Goal: Information Seeking & Learning: Learn about a topic

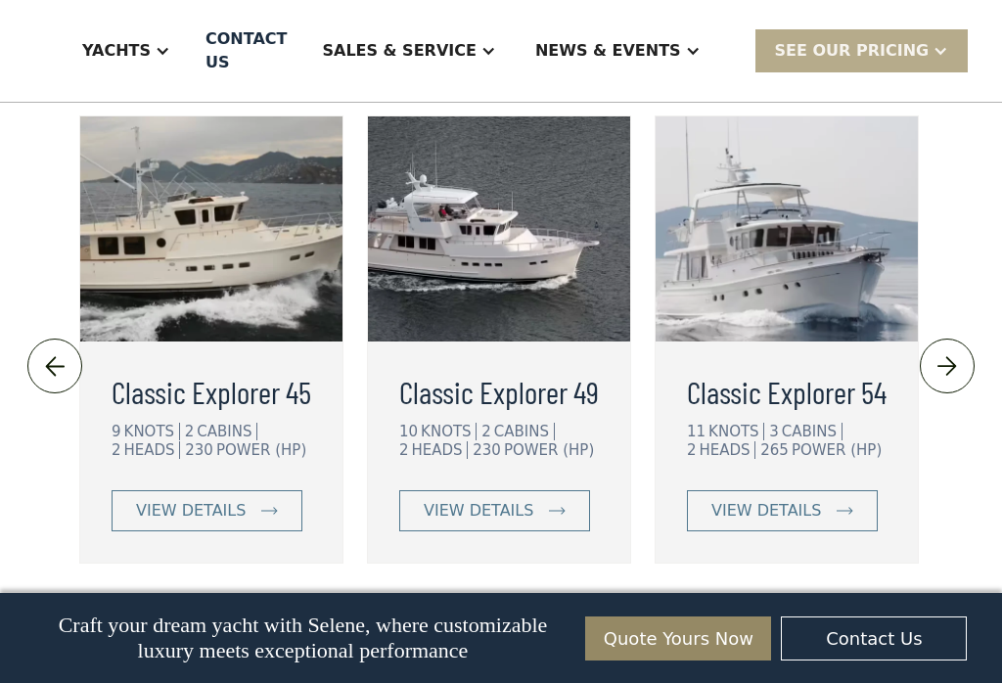
scroll to position [4652, 0]
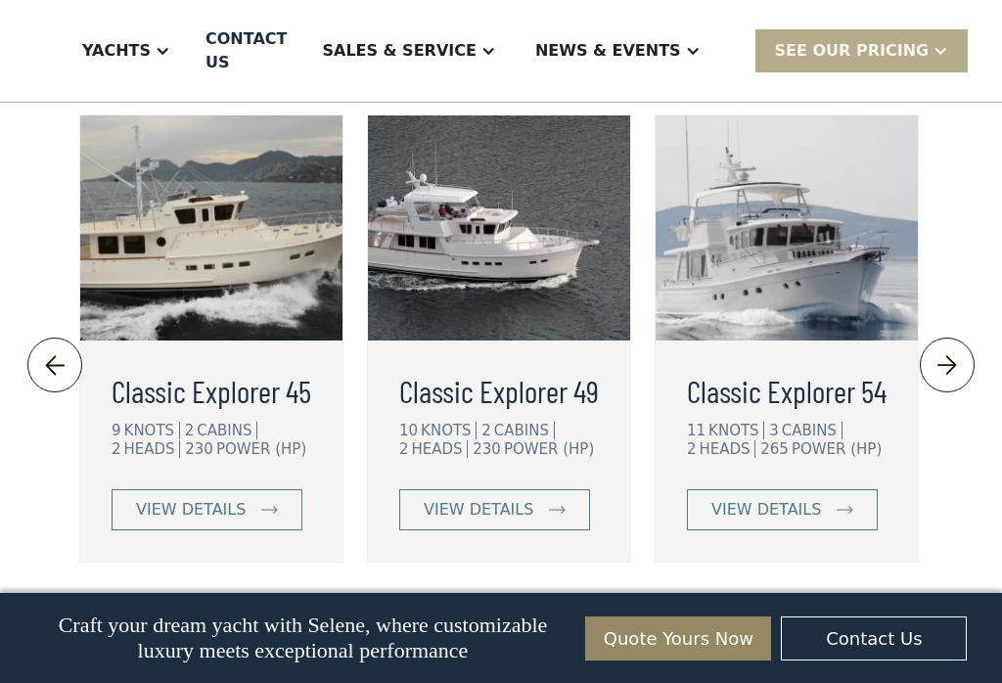
click at [955, 350] on img at bounding box center [947, 365] width 32 height 31
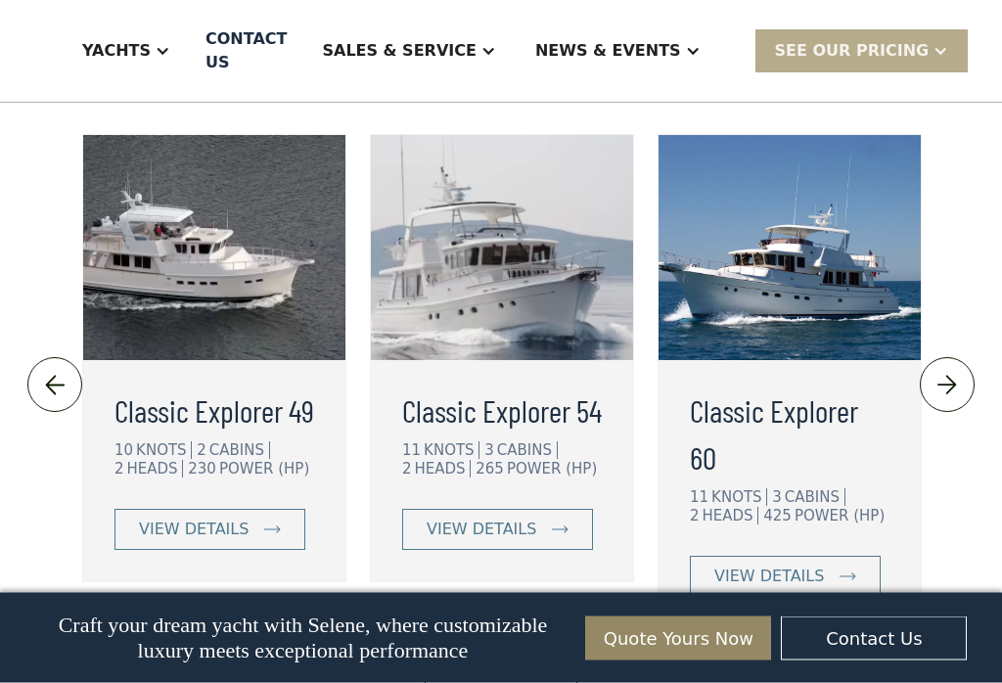
scroll to position [4626, 0]
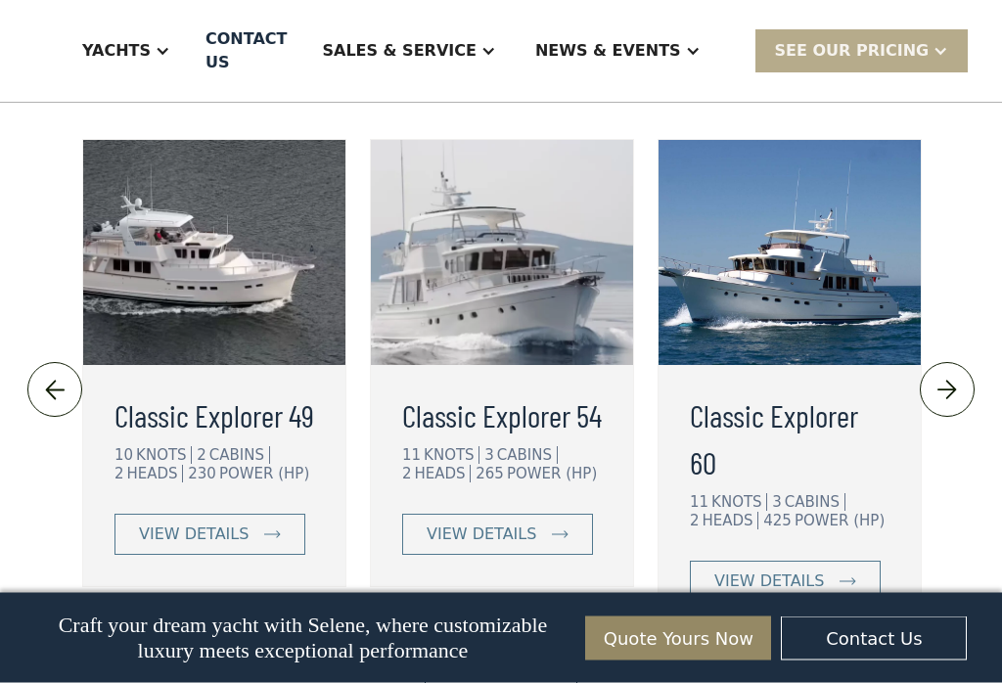
click at [956, 376] on img at bounding box center [947, 391] width 32 height 31
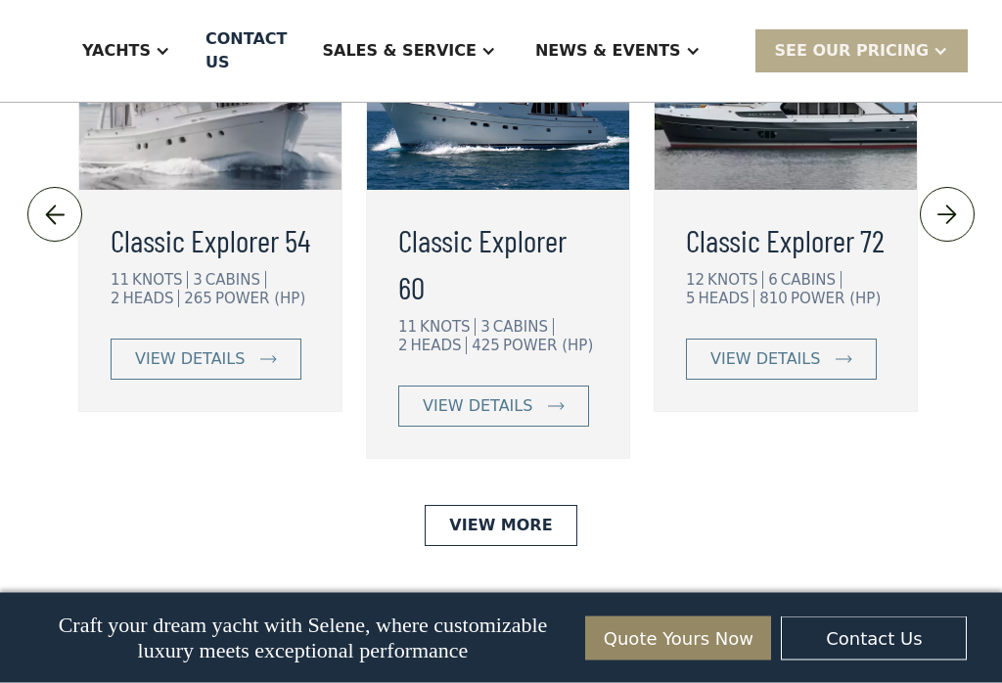
scroll to position [4803, 0]
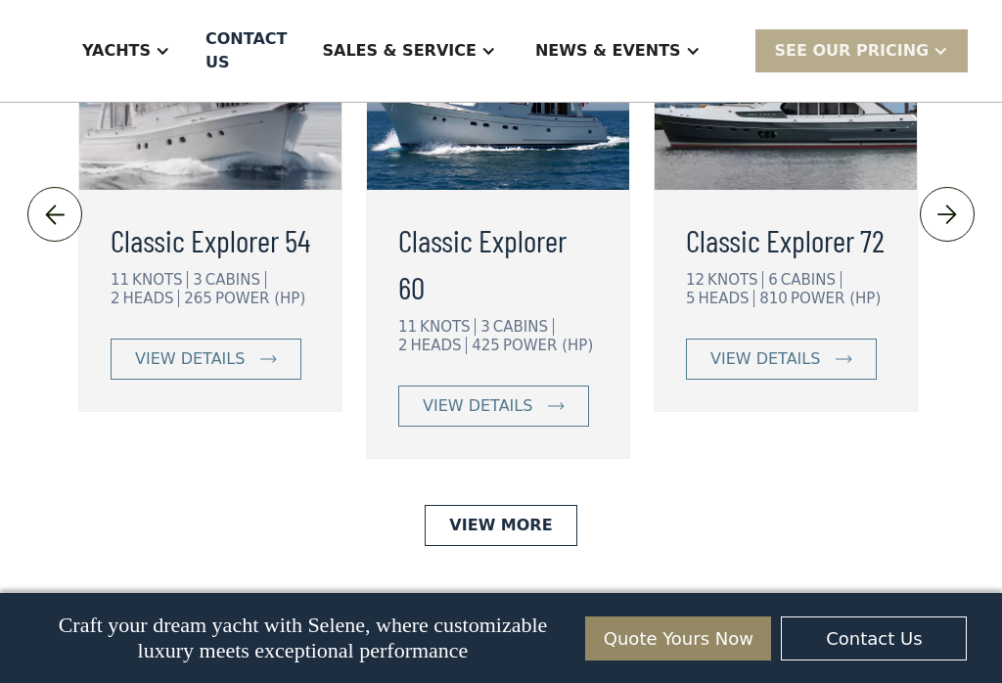
click at [531, 505] on link "View More" at bounding box center [501, 525] width 152 height 41
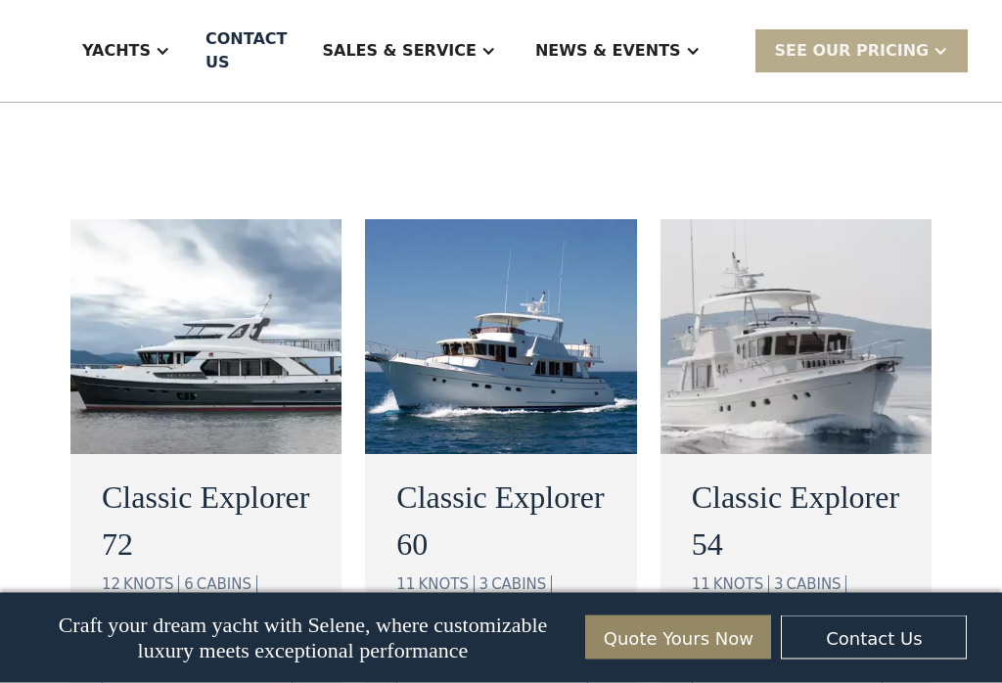
scroll to position [1307, 0]
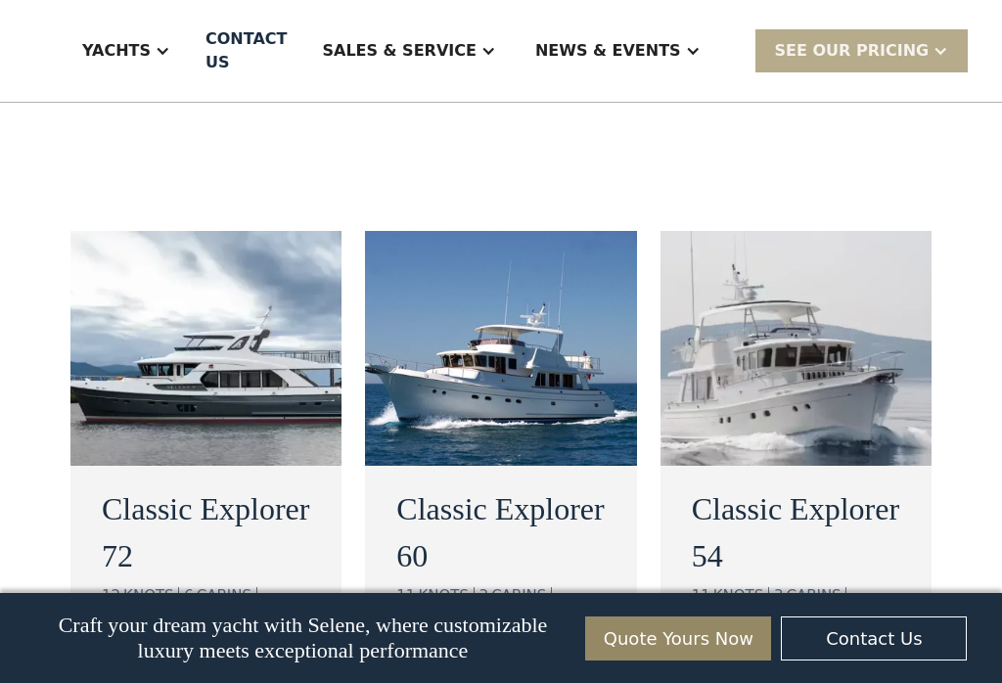
click at [574, 334] on img at bounding box center [500, 348] width 271 height 235
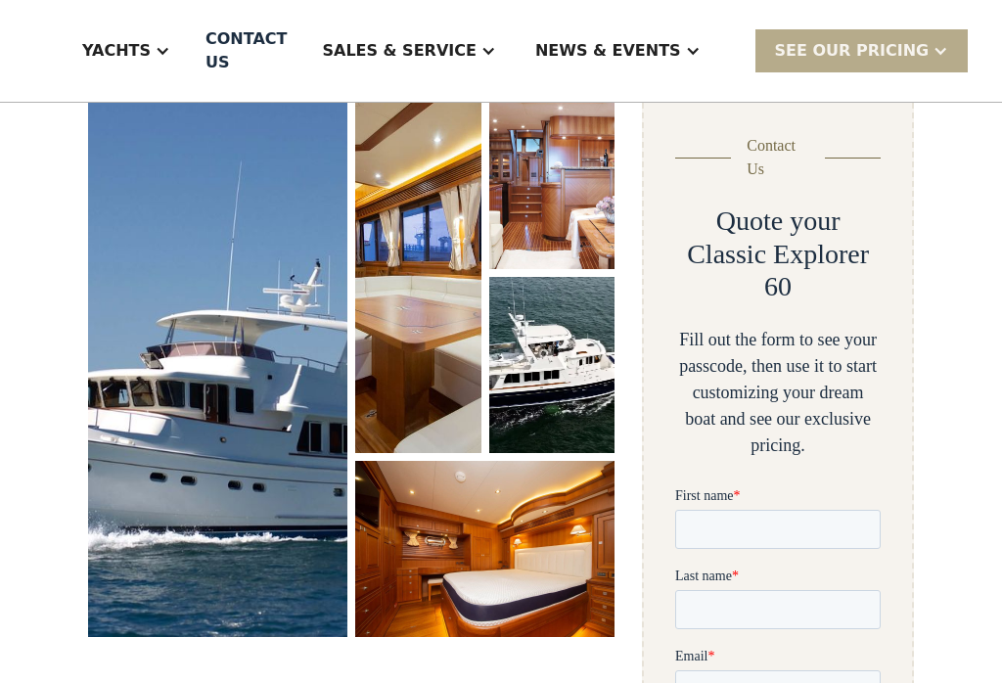
click at [565, 266] on img "open lightbox" at bounding box center [552, 181] width 126 height 176
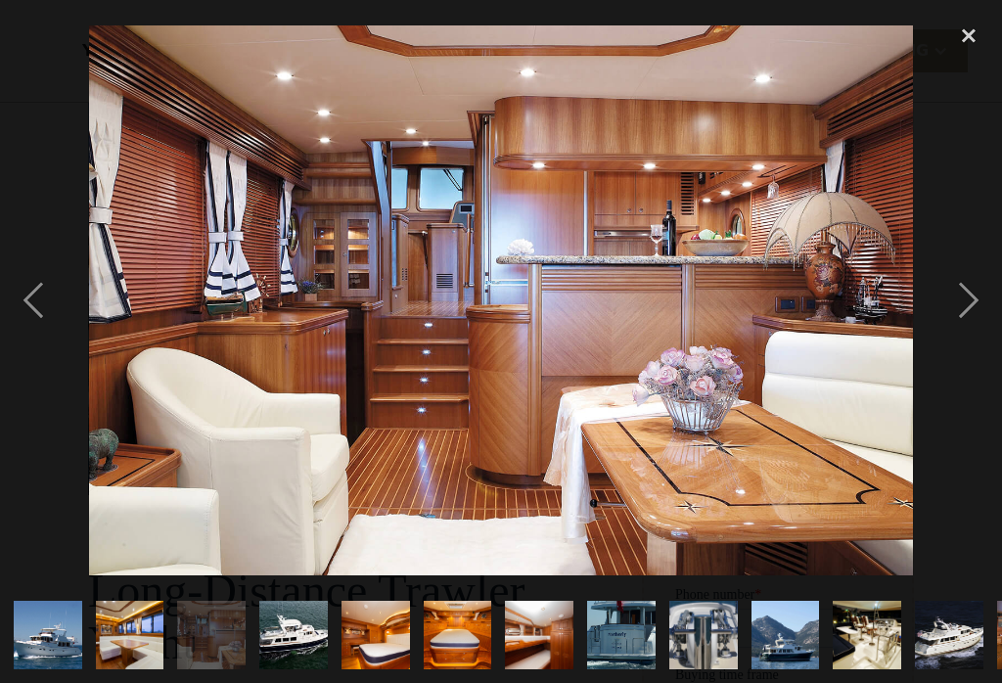
click at [982, 304] on div "next image" at bounding box center [968, 300] width 67 height 573
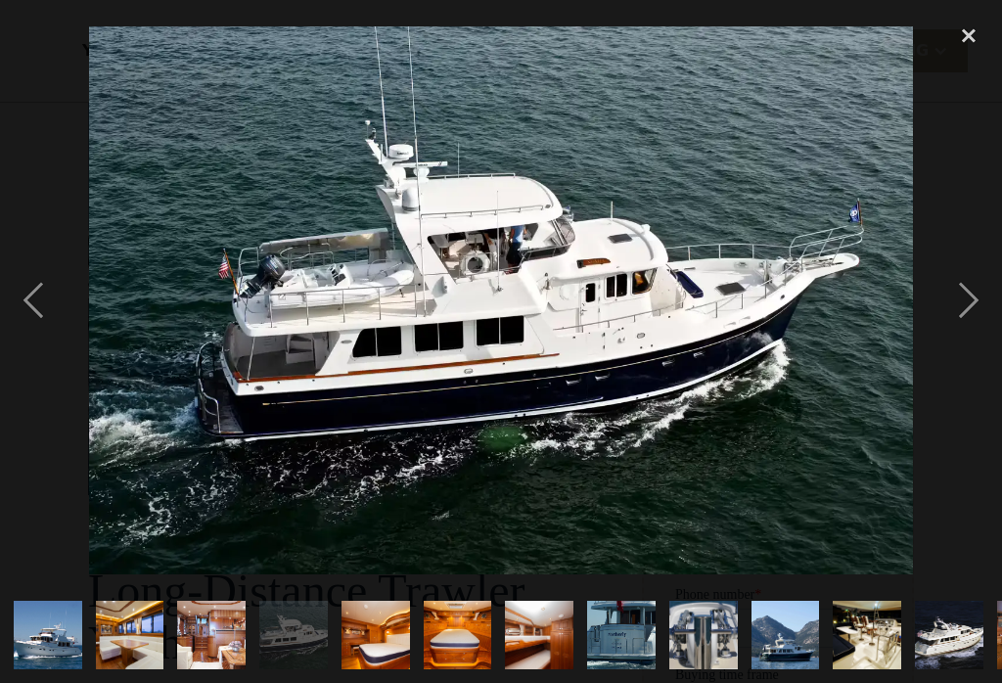
click at [971, 307] on div "next image" at bounding box center [968, 300] width 67 height 573
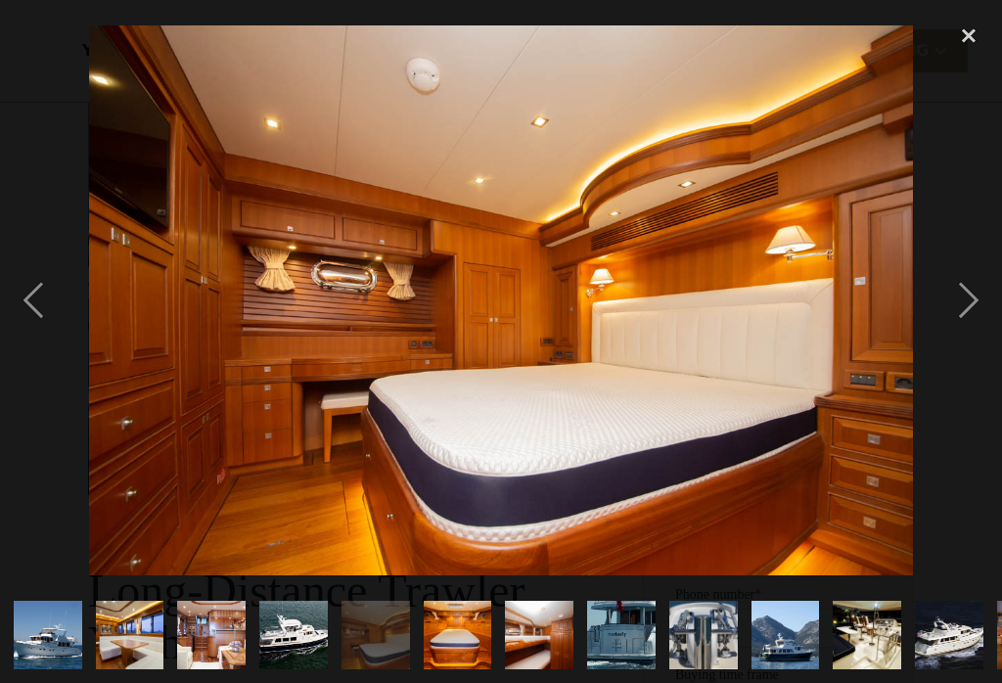
click at [58, 305] on div "previous image" at bounding box center [33, 300] width 67 height 573
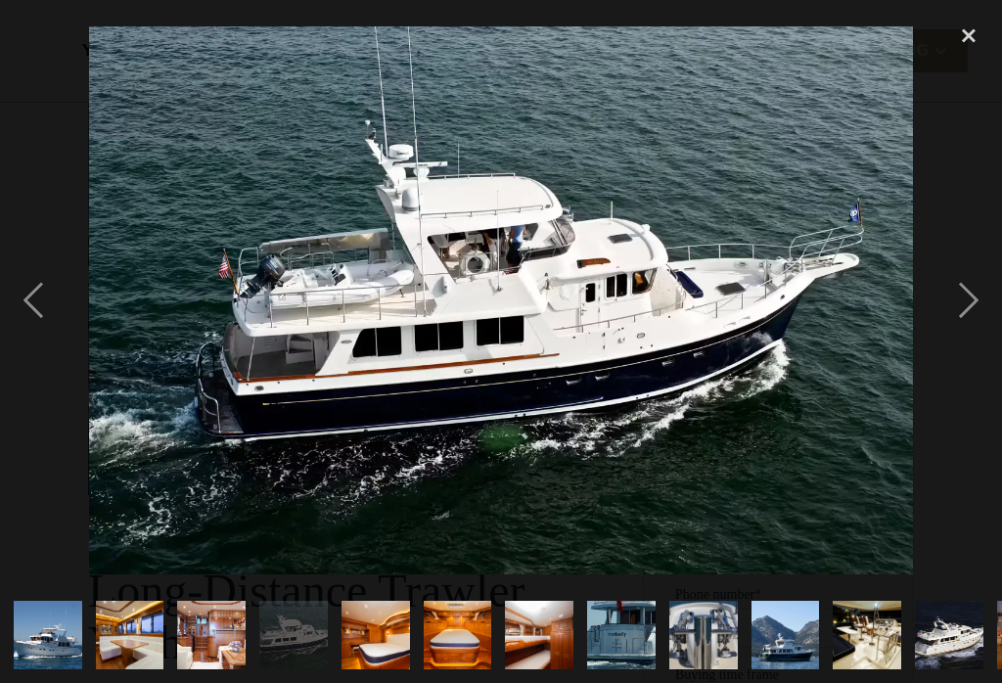
click at [963, 332] on div "next image" at bounding box center [968, 300] width 67 height 573
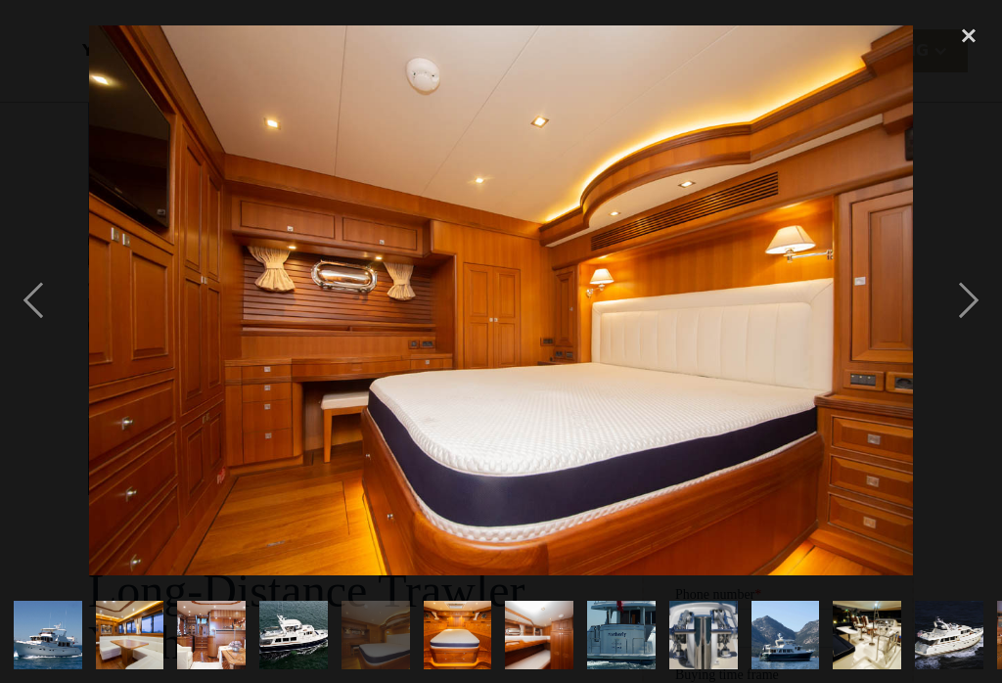
click at [969, 321] on div "next image" at bounding box center [968, 300] width 67 height 573
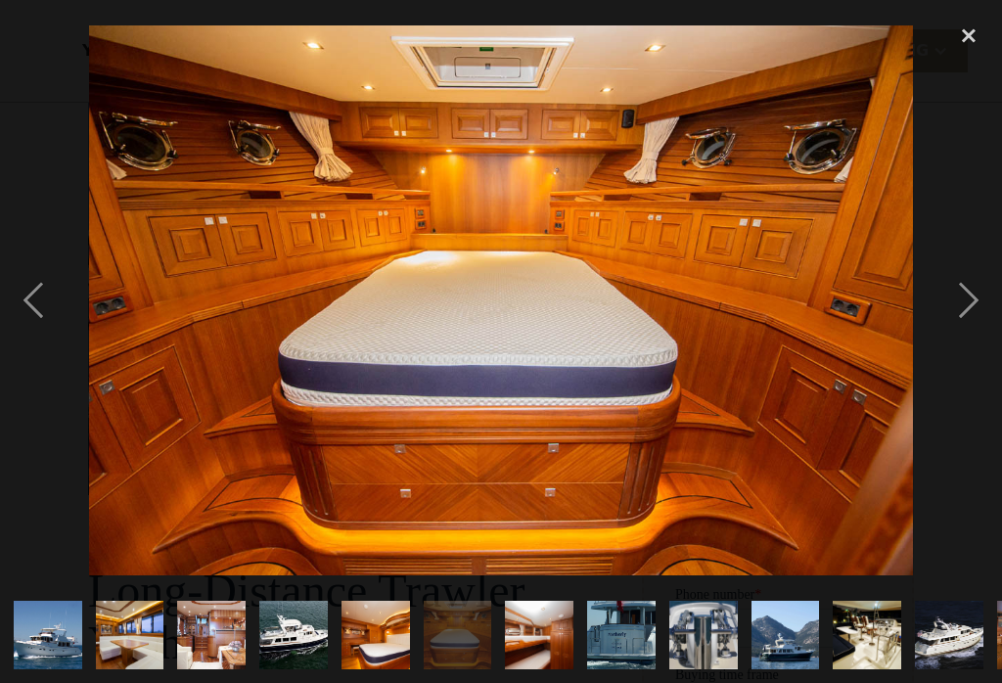
click at [970, 328] on div "next image" at bounding box center [968, 300] width 67 height 573
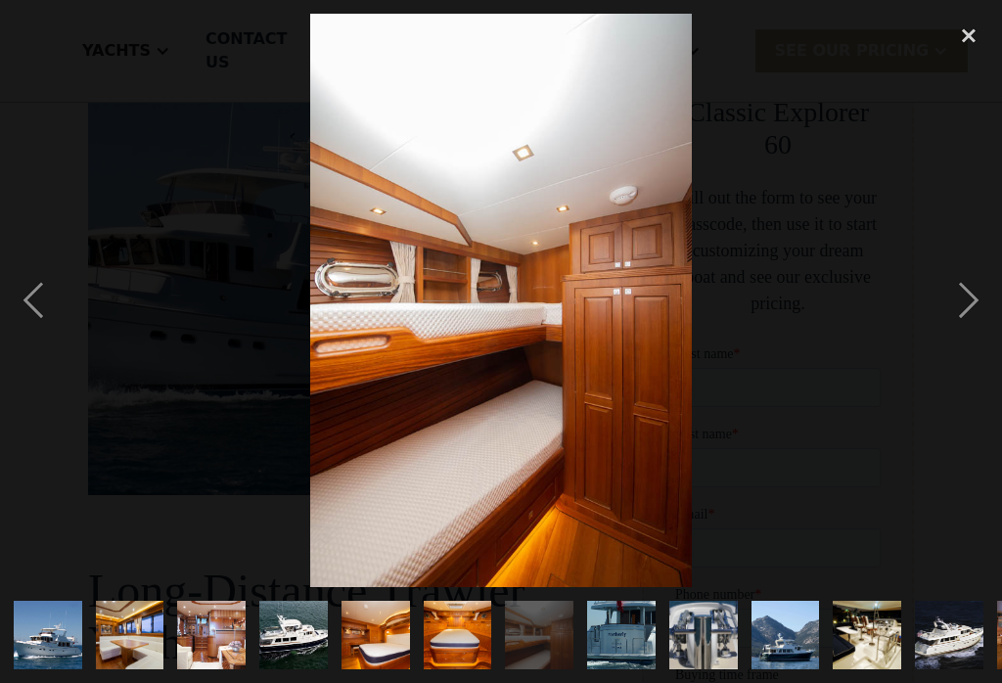
click at [970, 328] on div "next image" at bounding box center [968, 300] width 67 height 573
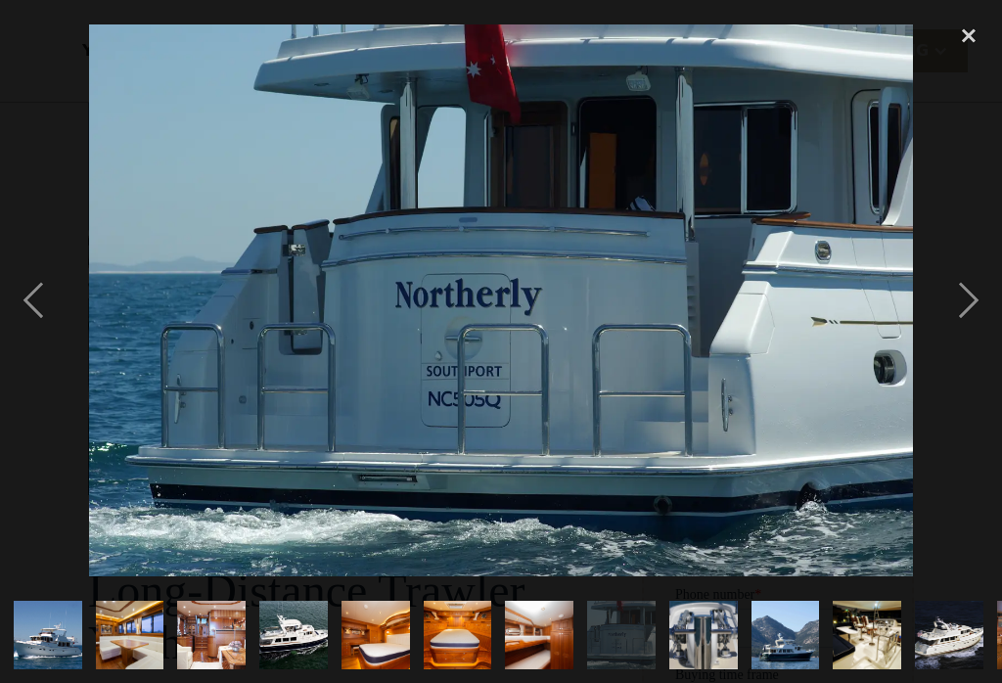
click at [974, 316] on div "next image" at bounding box center [968, 300] width 67 height 573
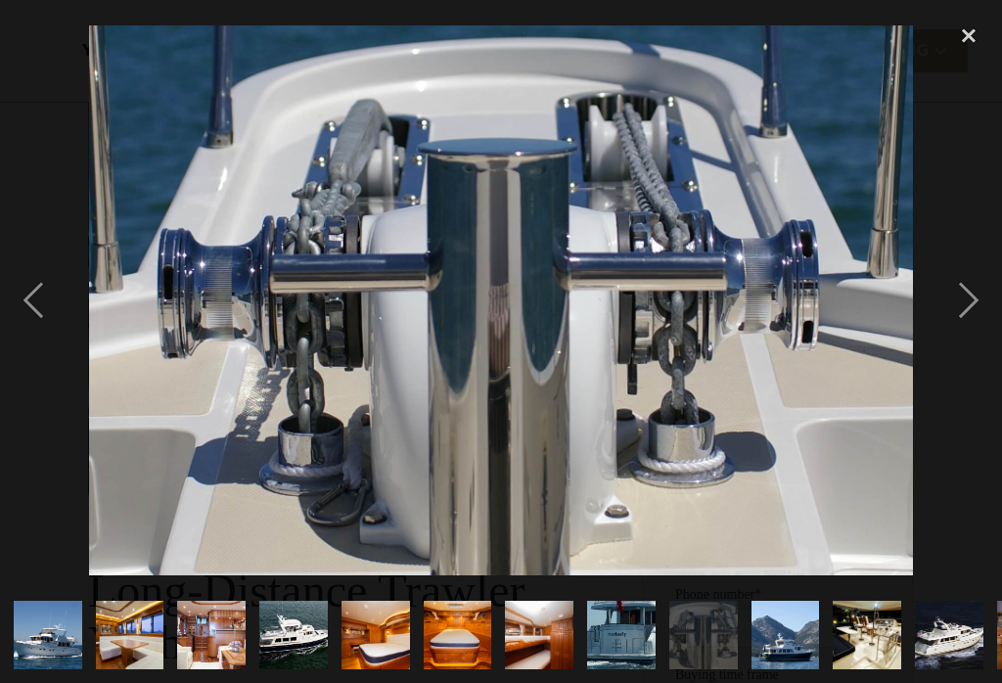
click at [973, 326] on div "next image" at bounding box center [968, 300] width 67 height 573
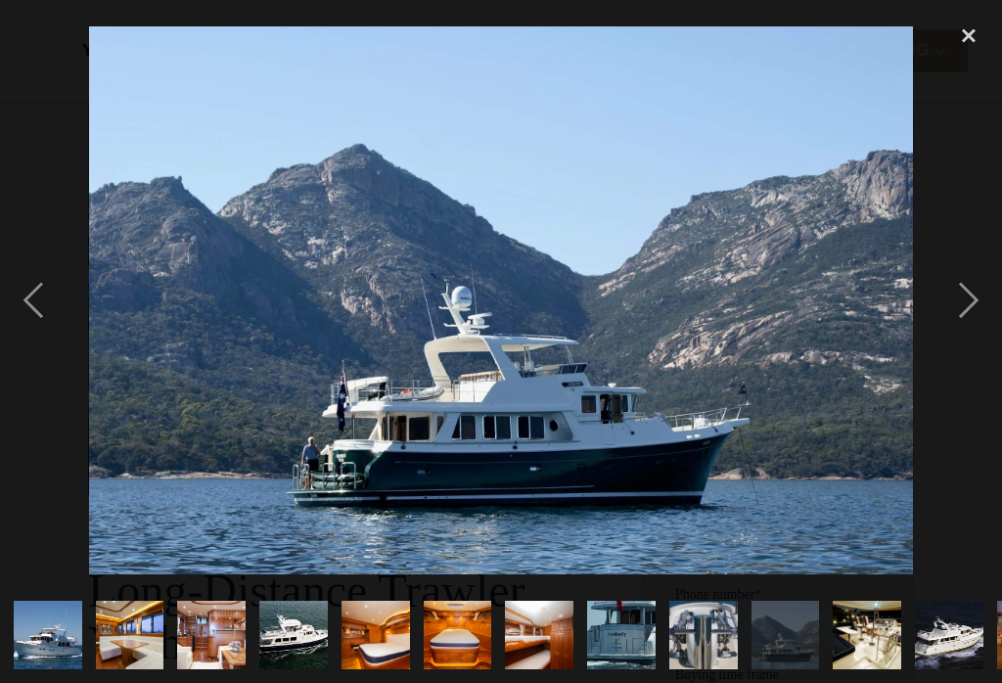
click at [968, 321] on div "next image" at bounding box center [968, 300] width 67 height 573
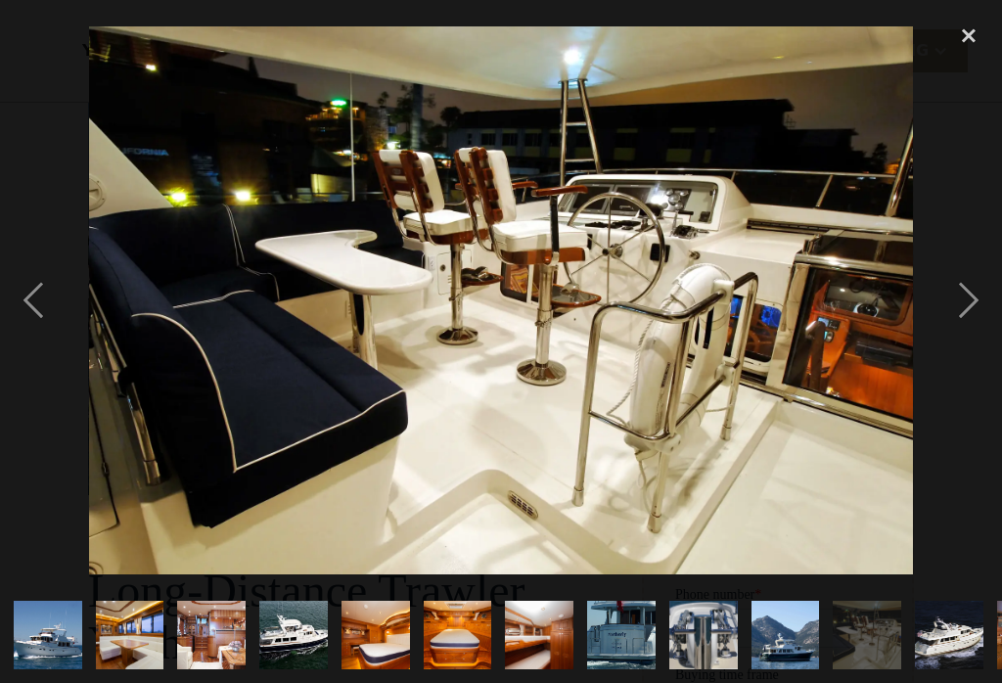
click at [970, 323] on div "next image" at bounding box center [968, 300] width 67 height 573
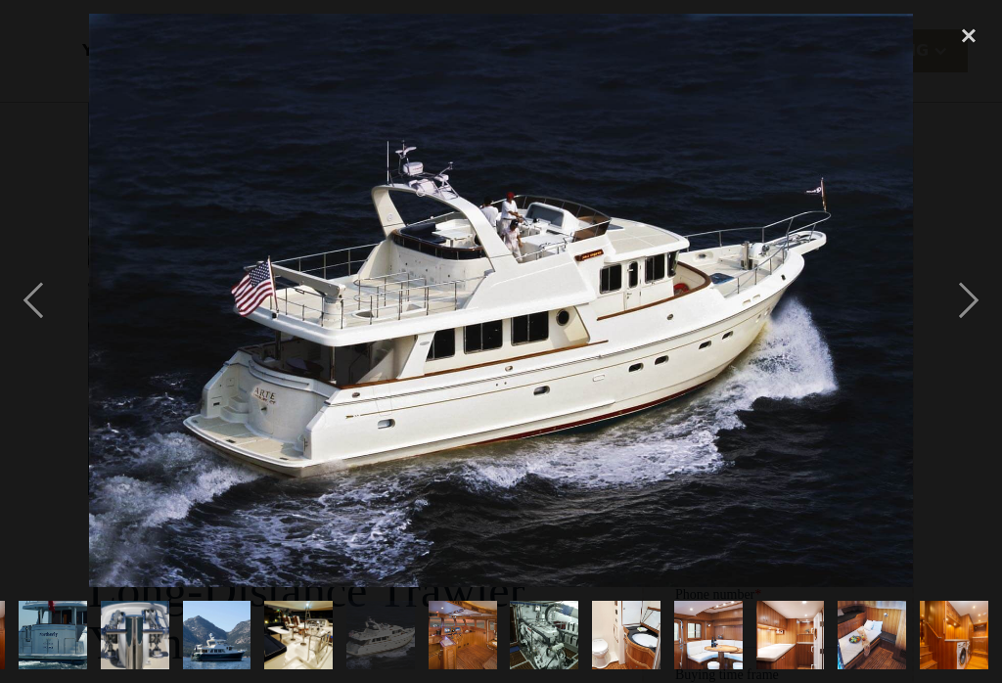
scroll to position [0, 638]
click at [965, 321] on div "next image" at bounding box center [968, 300] width 67 height 573
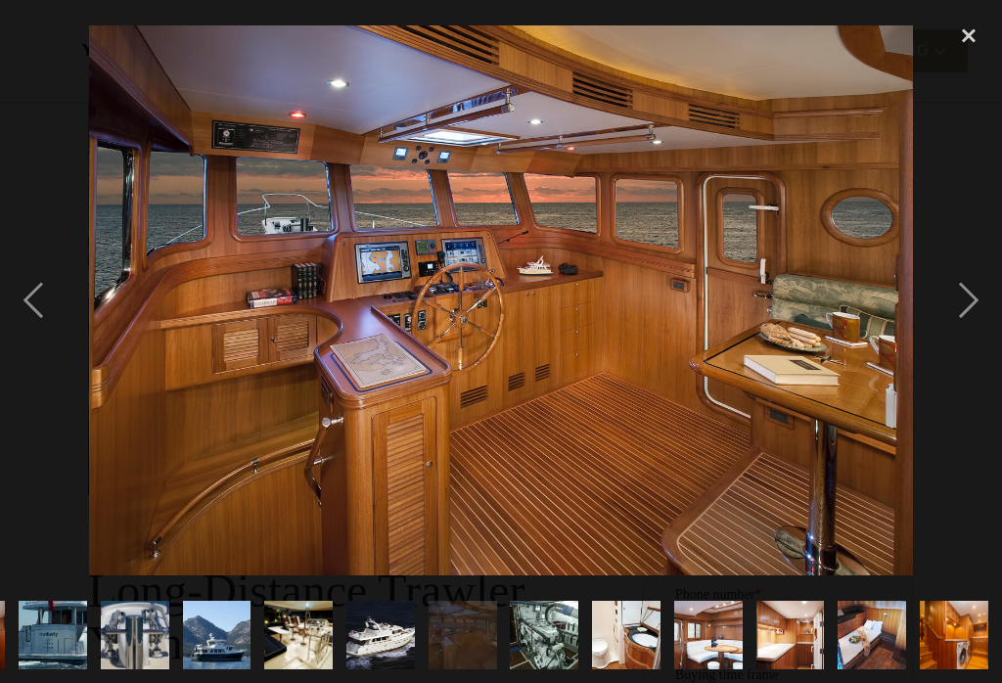
click at [970, 324] on div "next image" at bounding box center [968, 300] width 67 height 573
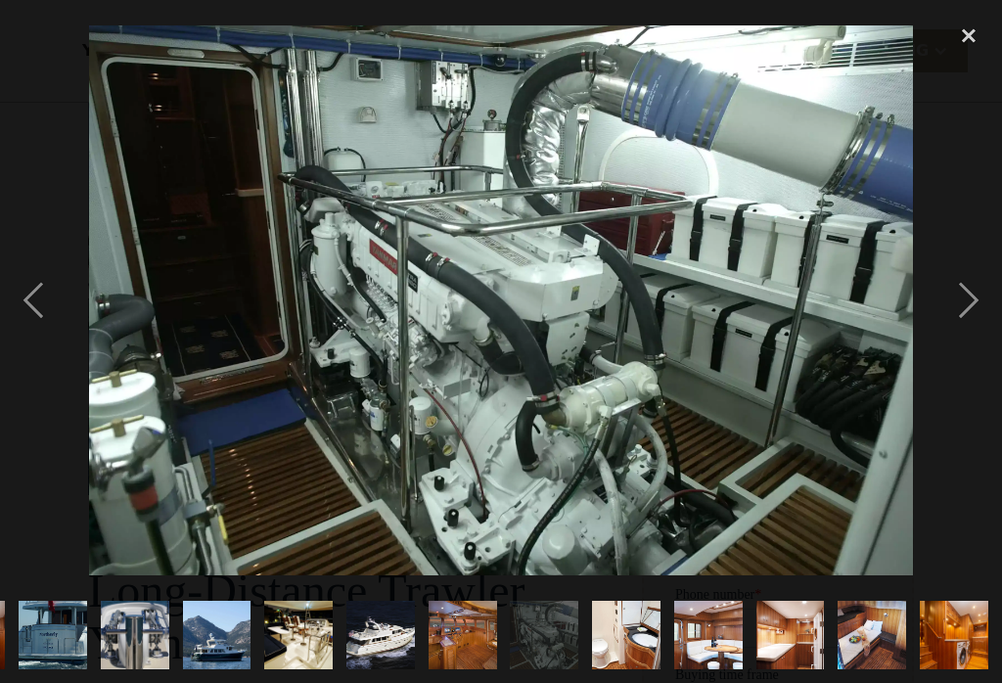
click at [960, 332] on div "next image" at bounding box center [968, 300] width 67 height 573
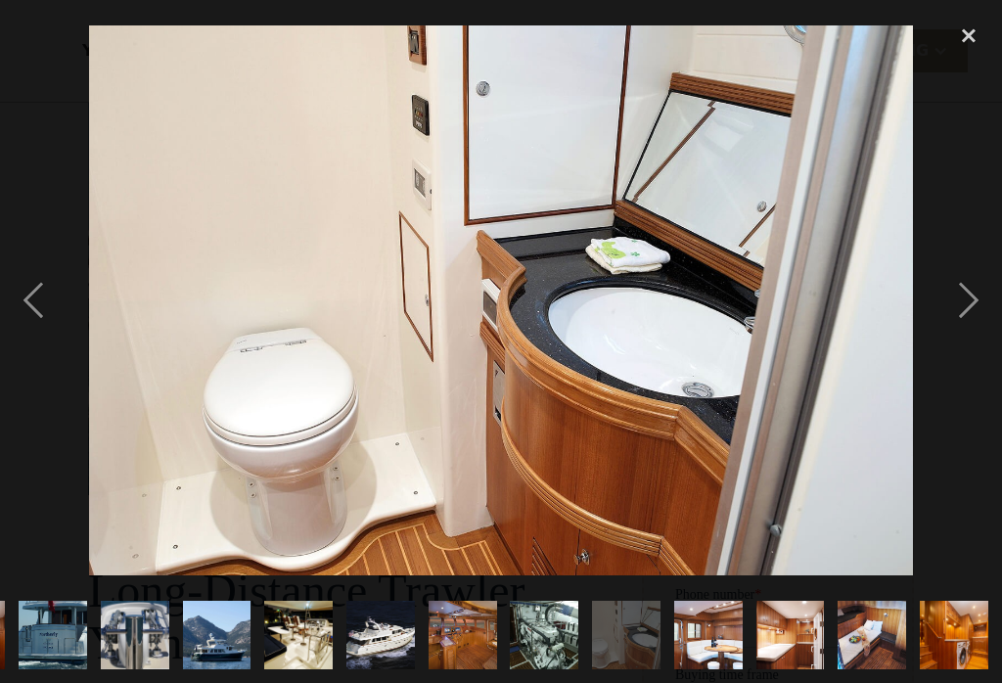
click at [970, 321] on div "next image" at bounding box center [968, 300] width 67 height 573
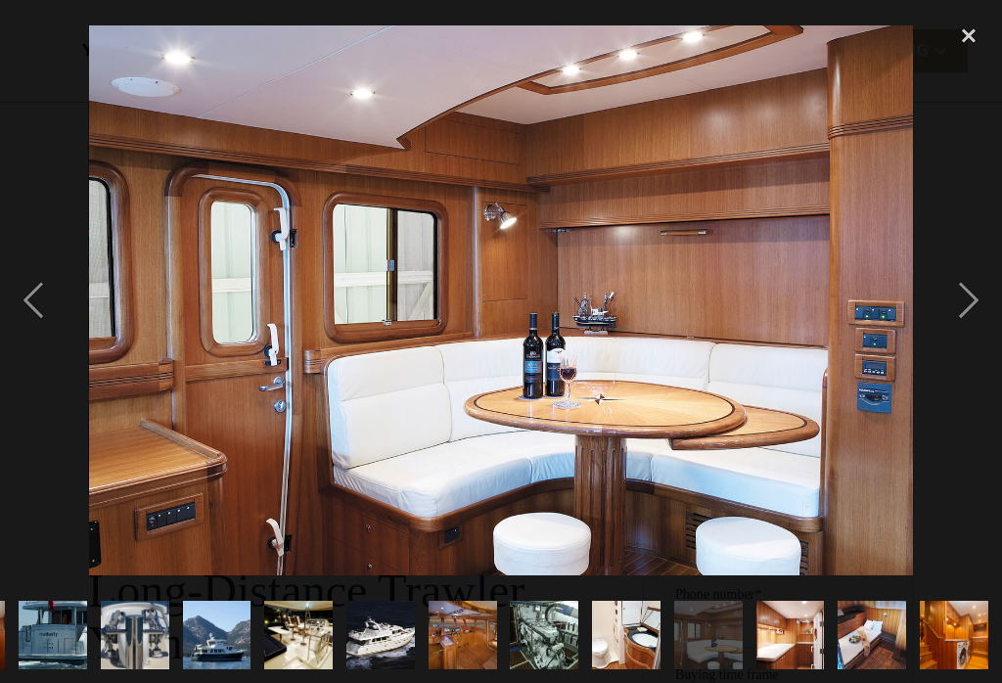
click at [976, 321] on div "next image" at bounding box center [968, 300] width 67 height 573
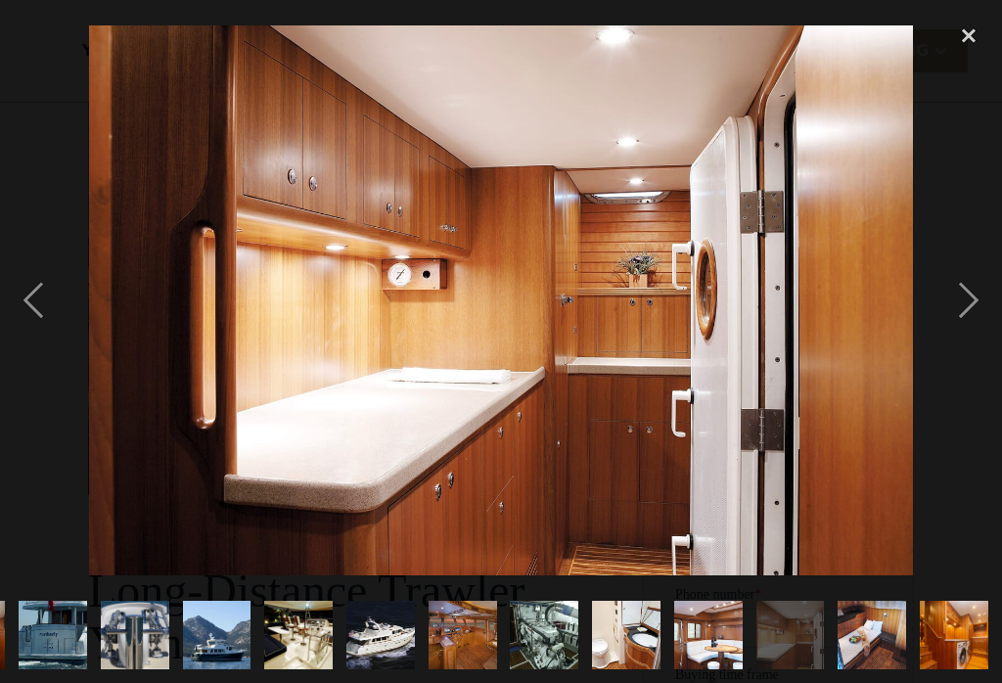
click at [967, 327] on div "next image" at bounding box center [968, 300] width 67 height 573
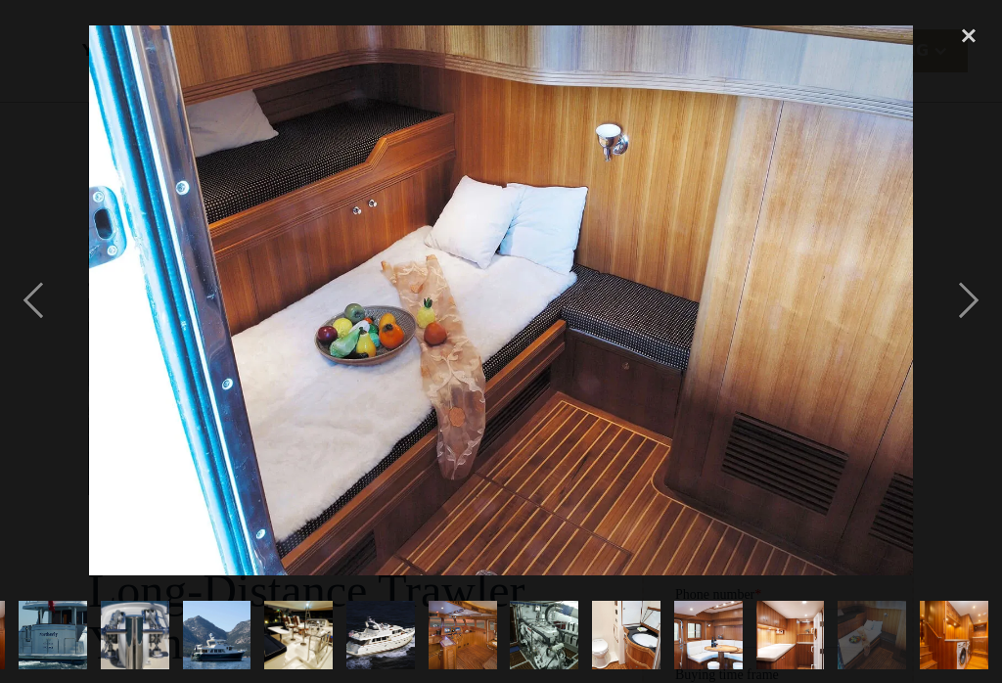
click at [962, 345] on div "next image" at bounding box center [968, 300] width 67 height 573
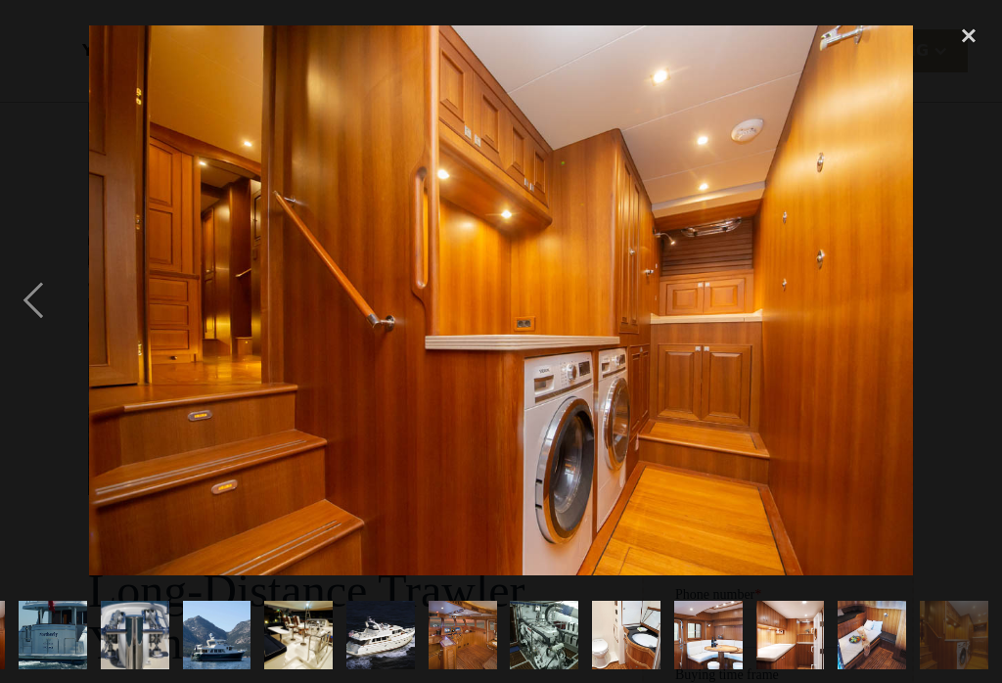
click at [939, 331] on div "next image" at bounding box center [968, 300] width 67 height 573
click at [883, 344] on img at bounding box center [501, 300] width 825 height 550
click at [883, 659] on img "show item 18 of 19" at bounding box center [872, 635] width 103 height 68
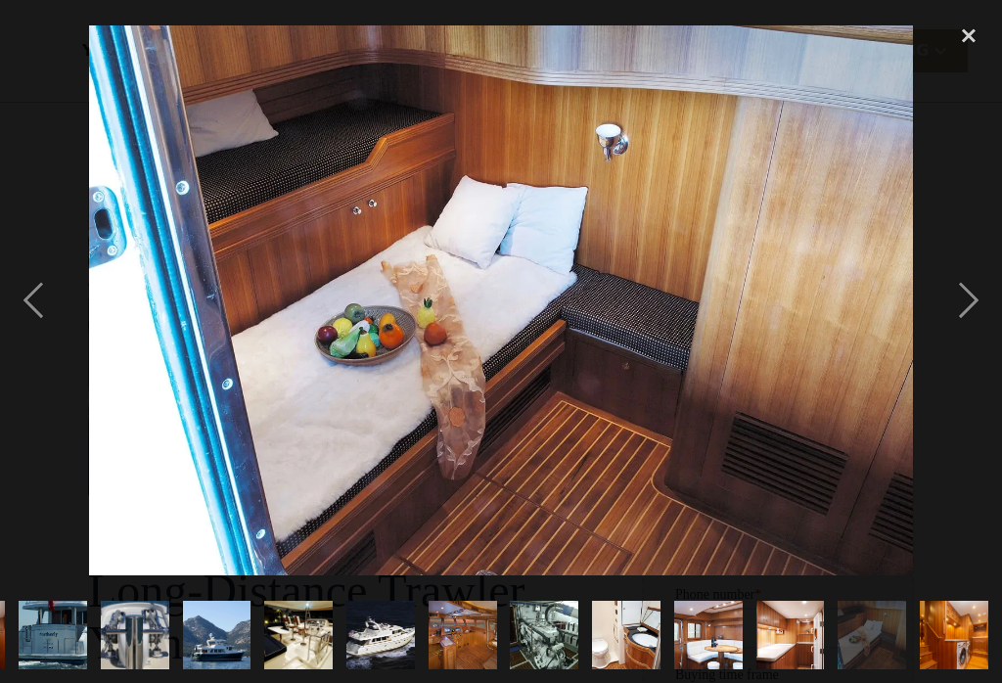
click at [968, 669] on img "show item 19 of 19" at bounding box center [954, 635] width 103 height 68
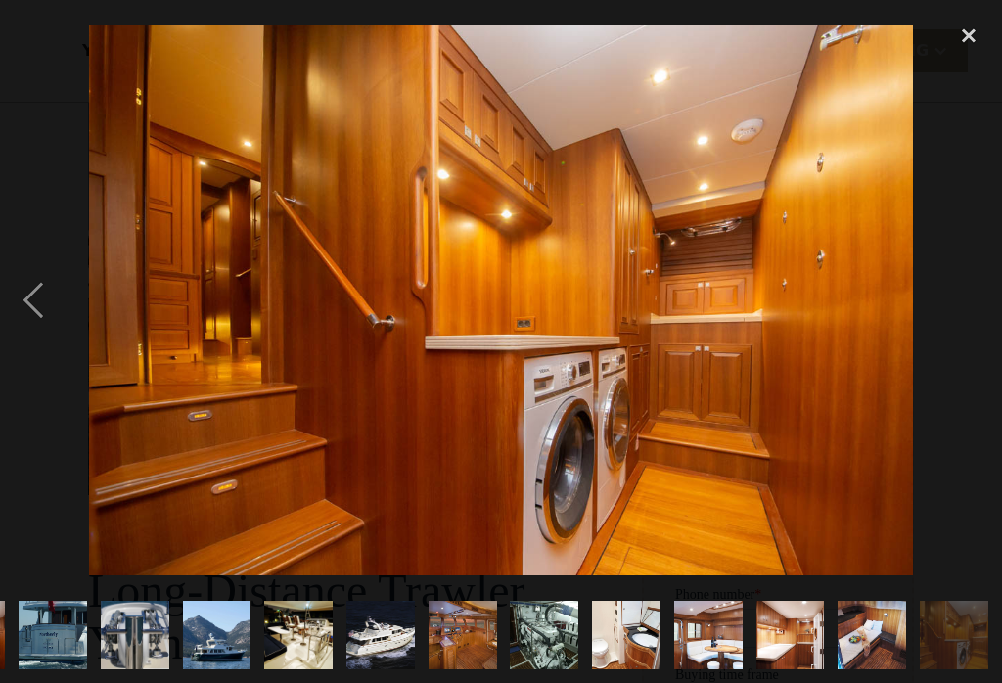
click at [962, 490] on div "next image" at bounding box center [968, 300] width 67 height 573
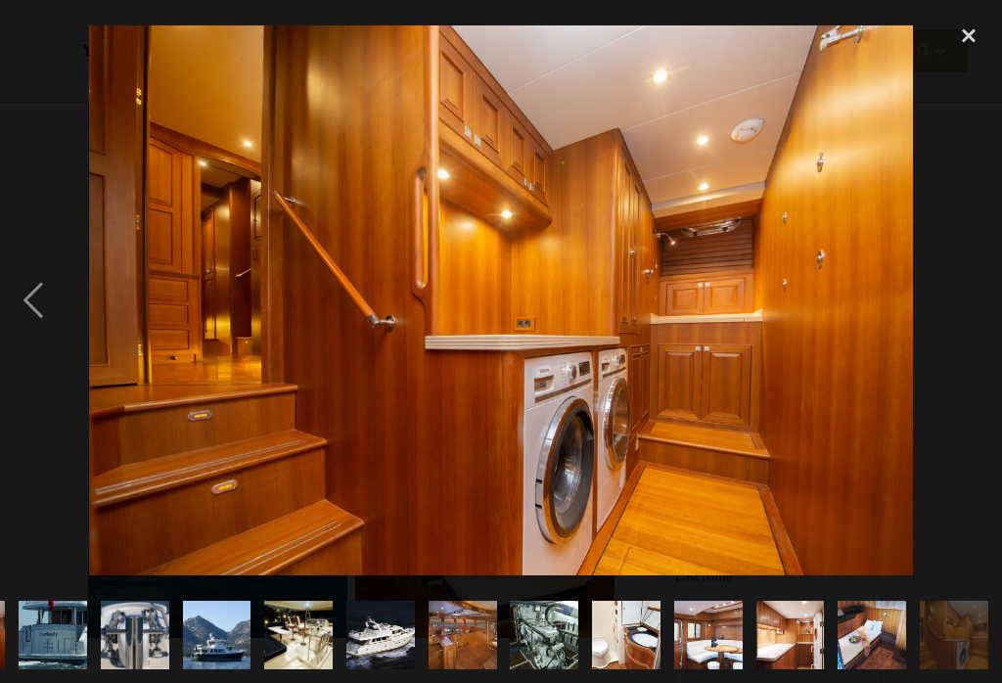
scroll to position [289, 0]
click at [979, 45] on div "close lightbox" at bounding box center [968, 35] width 67 height 43
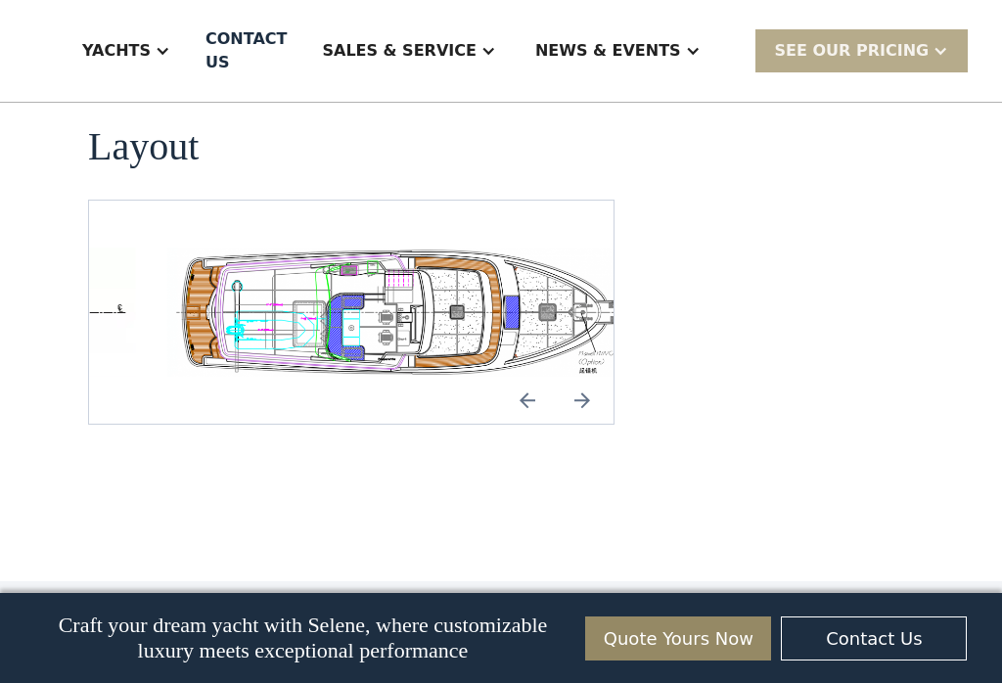
scroll to position [3988, 0]
click at [886, 45] on div "SEE Our Pricing" at bounding box center [852, 50] width 155 height 23
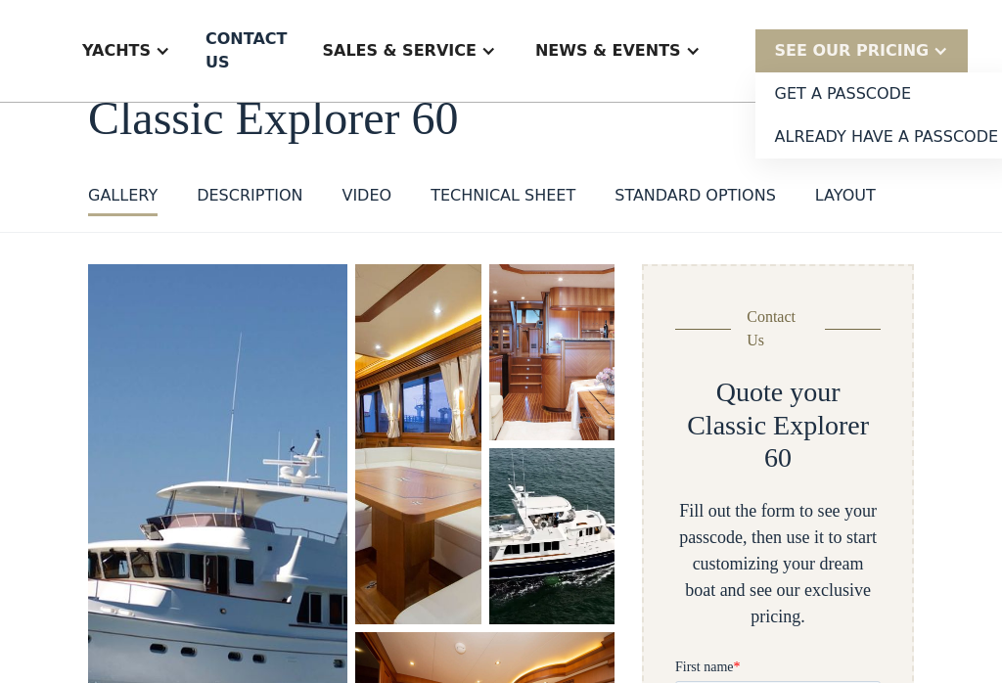
scroll to position [0, 0]
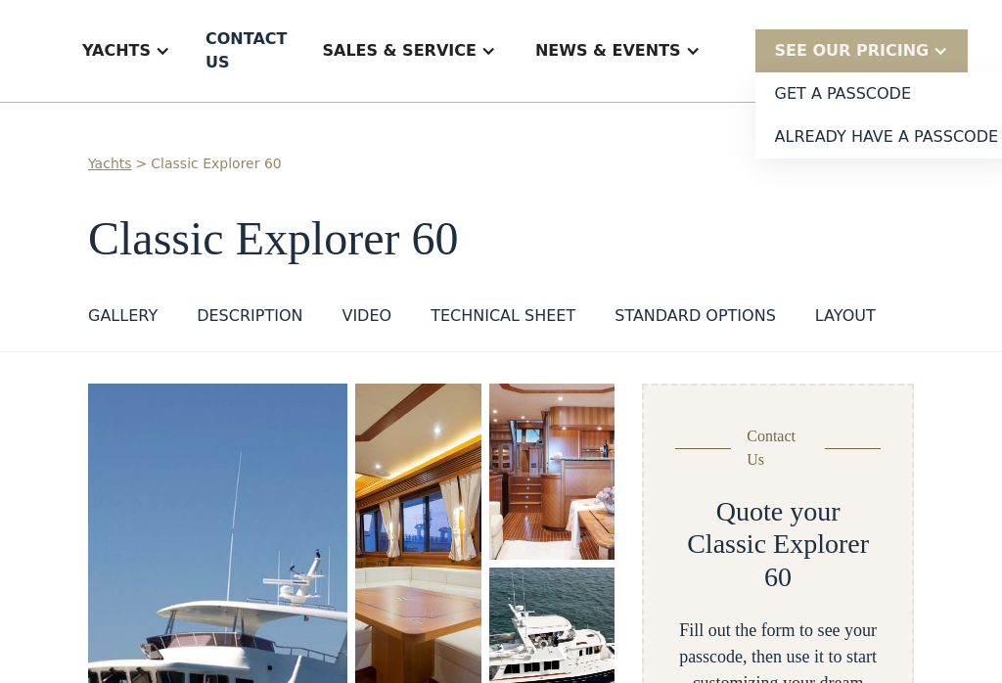
click at [488, 57] on div "Sales & Service" at bounding box center [408, 51] width 212 height 78
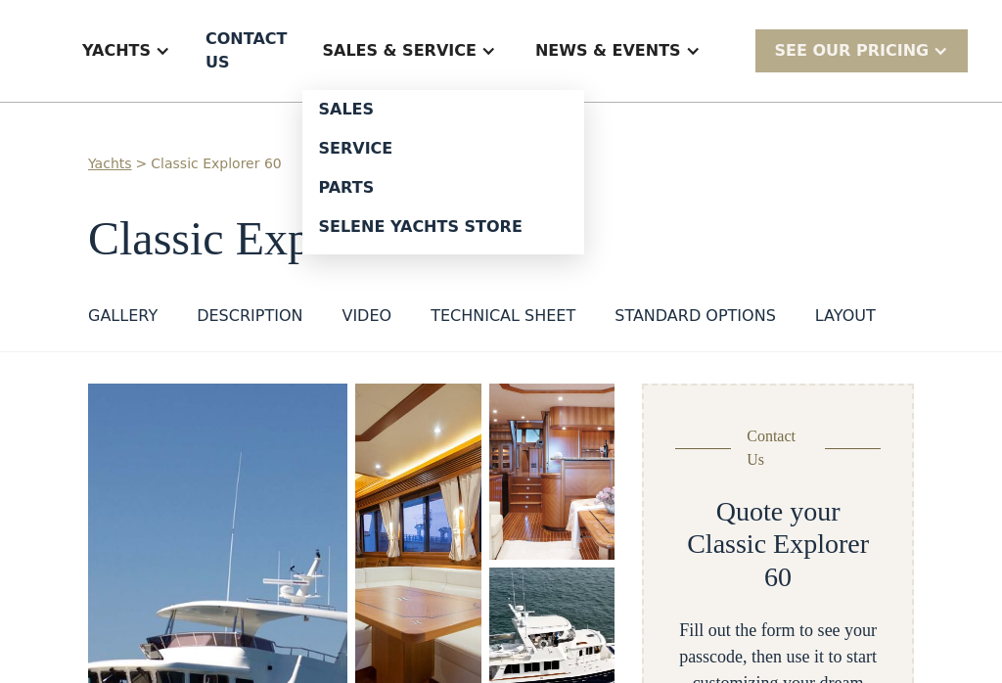
click at [515, 245] on link "Selene Yachts Store" at bounding box center [443, 226] width 282 height 39
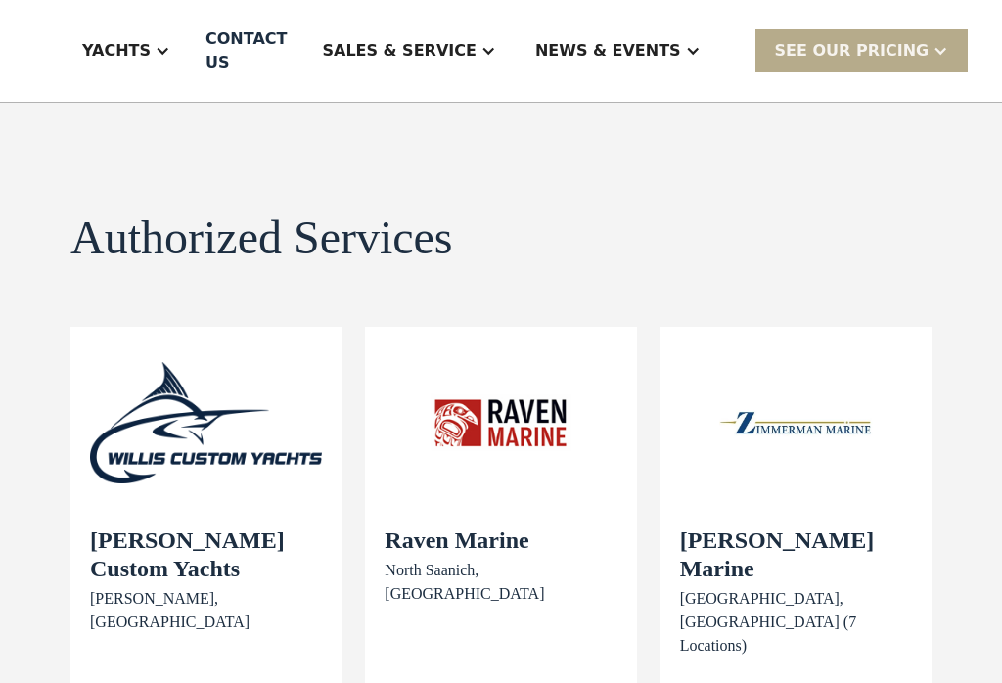
click at [644, 53] on div "News & EVENTS" at bounding box center [608, 50] width 146 height 23
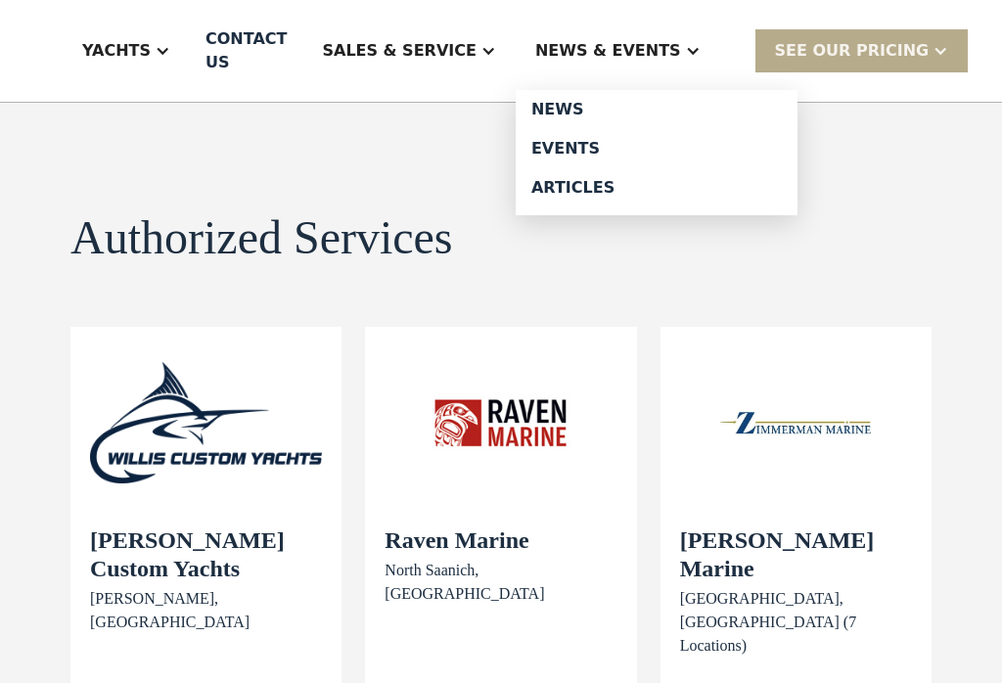
click at [606, 143] on div "Events" at bounding box center [656, 149] width 250 height 16
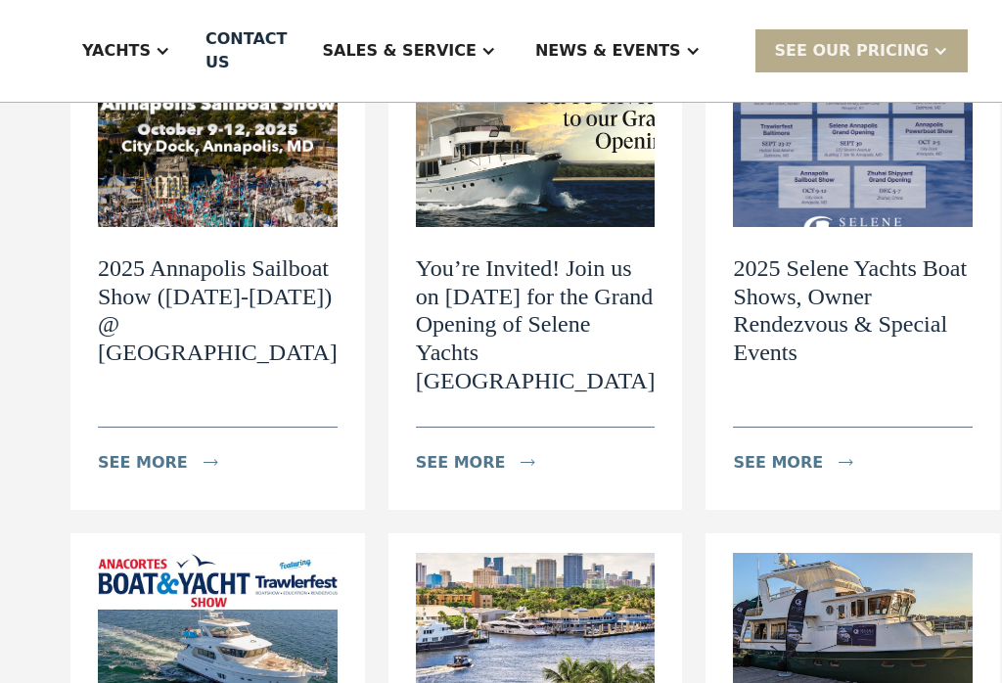
scroll to position [746, 0]
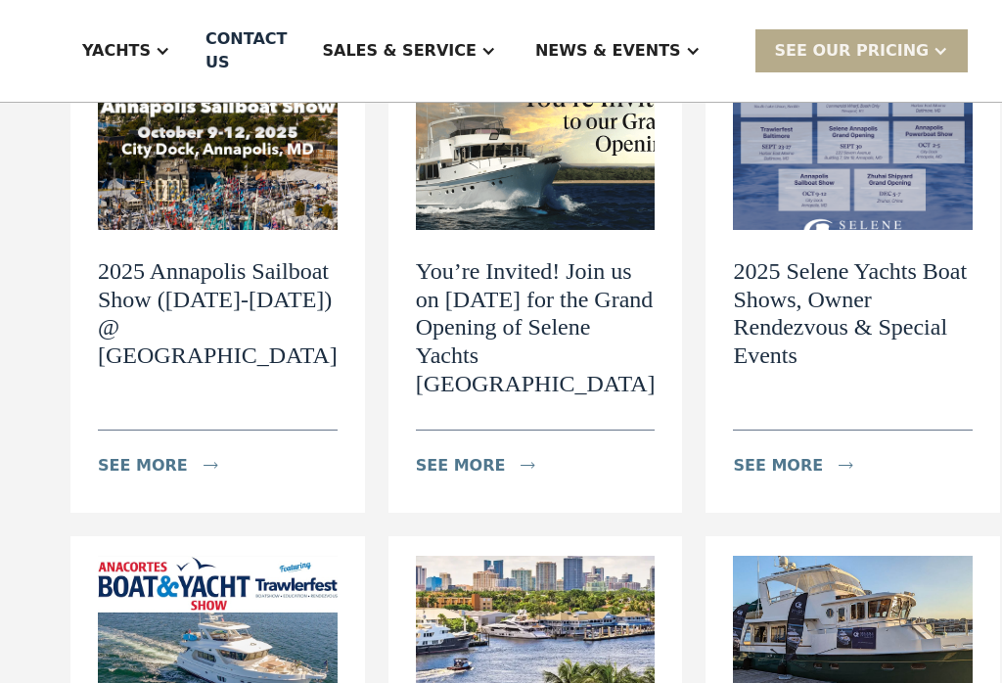
click at [531, 269] on h2 "You’re Invited! Join us on September 30th for the Grand Opening of Selene Yacht…" at bounding box center [536, 327] width 240 height 141
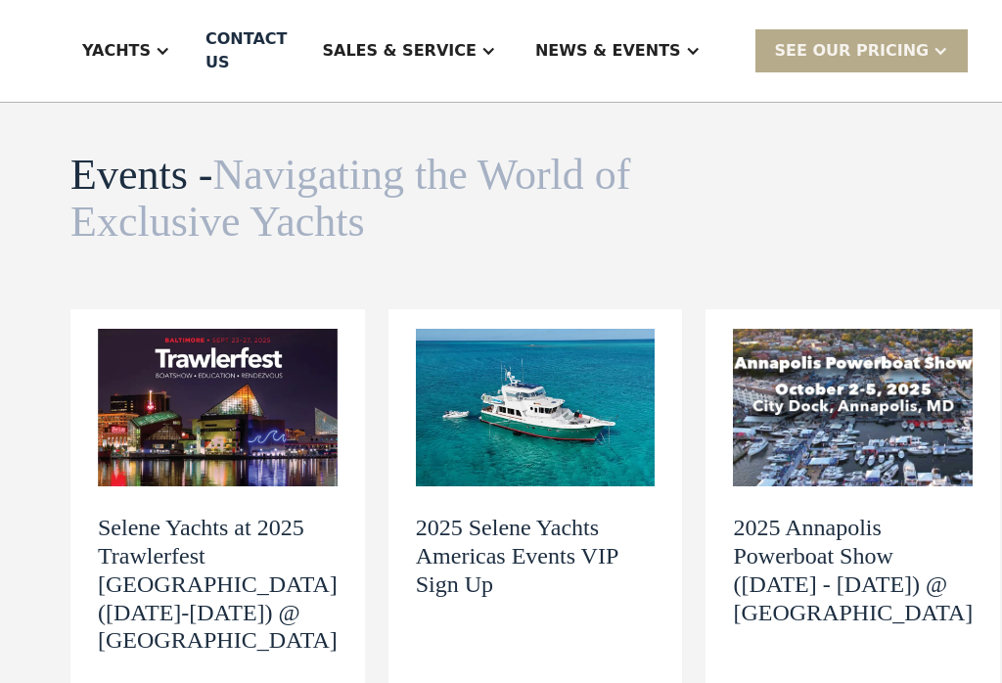
scroll to position [0, 0]
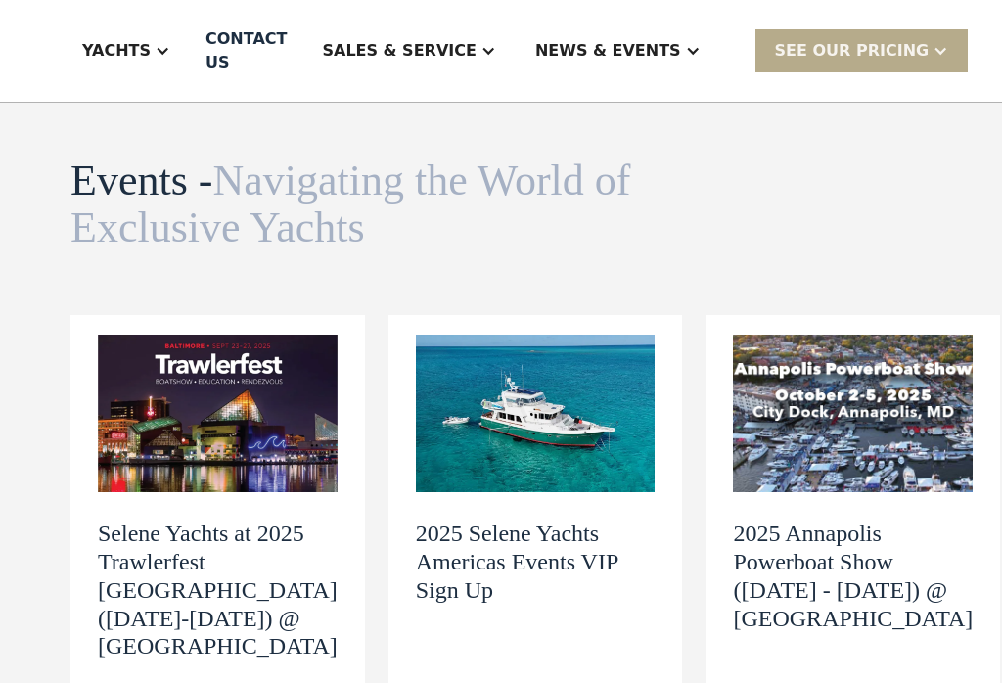
click at [665, 51] on div "News & EVENTS" at bounding box center [608, 50] width 146 height 23
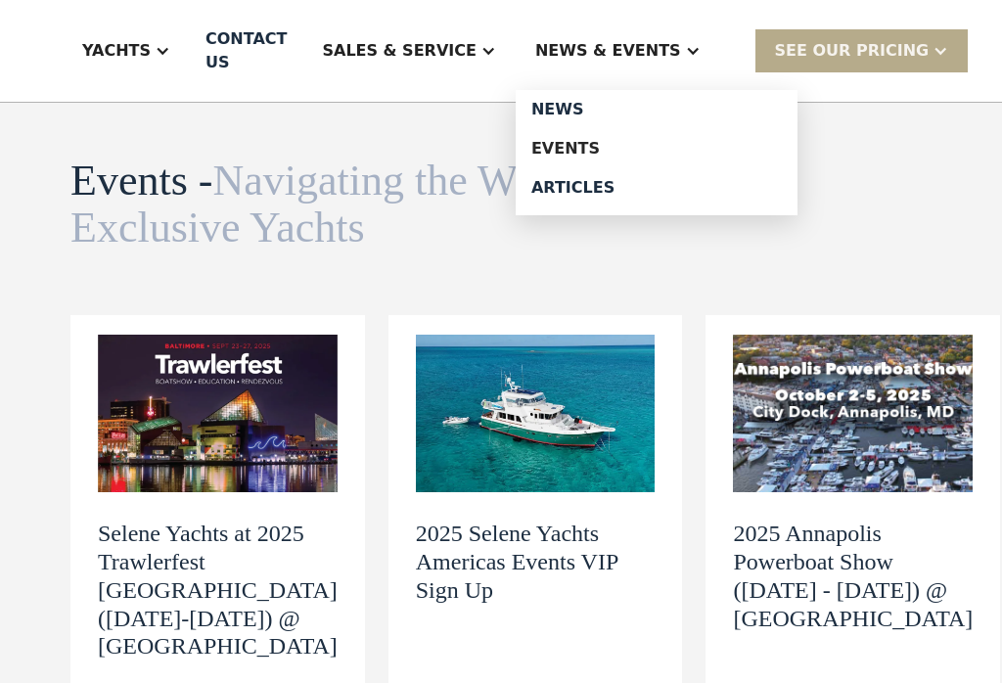
click at [584, 109] on div "News" at bounding box center [656, 110] width 250 height 16
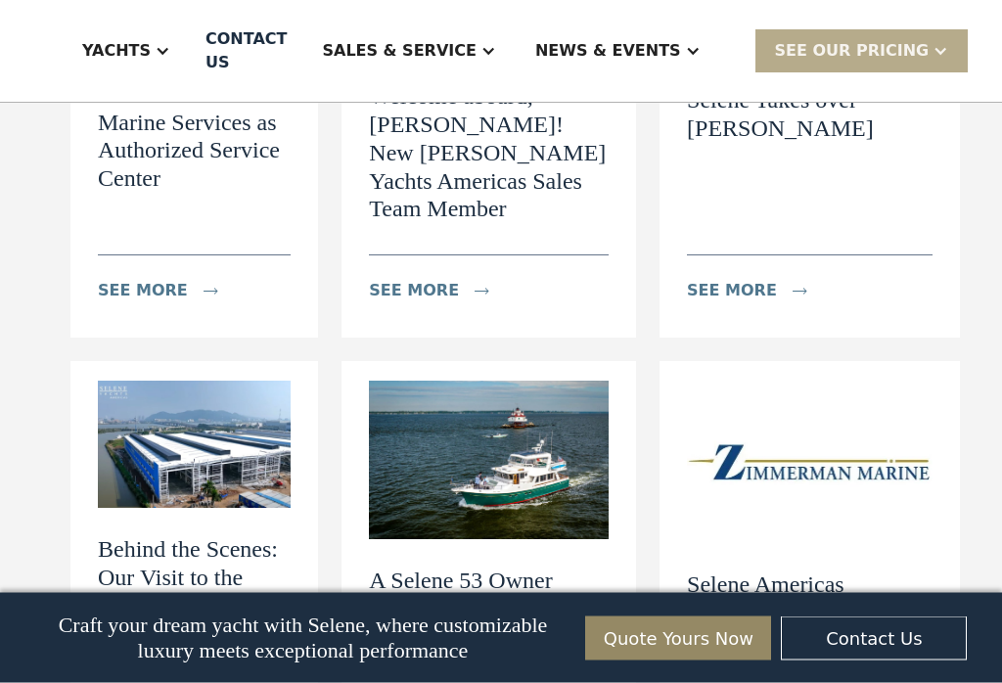
scroll to position [1390, 0]
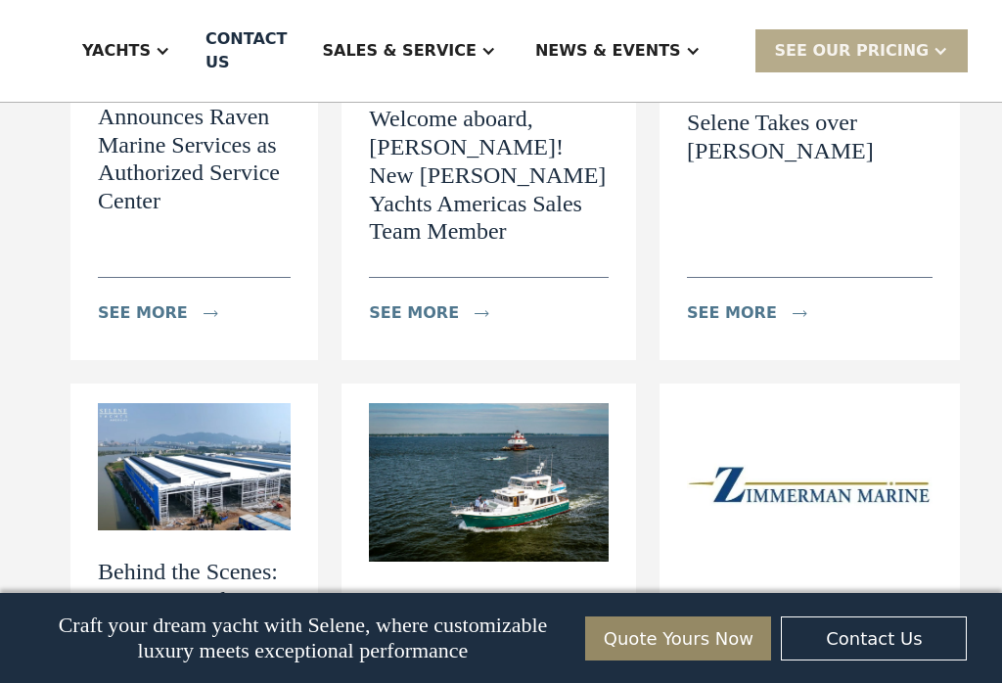
click at [649, 46] on div "News & EVENTS" at bounding box center [608, 50] width 146 height 23
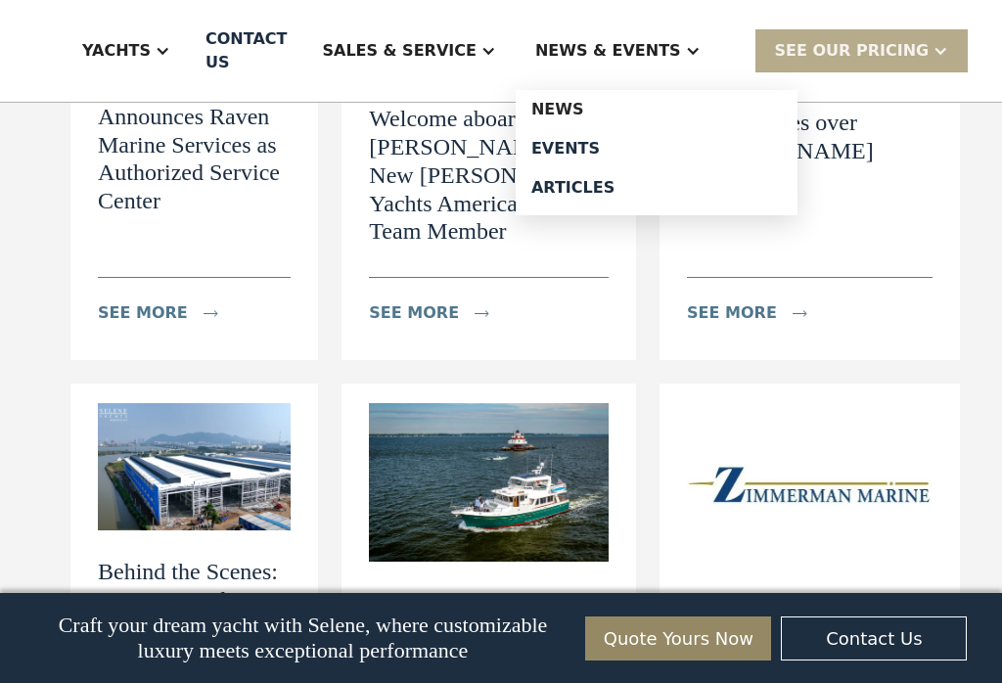
click at [606, 191] on div "Articles" at bounding box center [656, 188] width 250 height 16
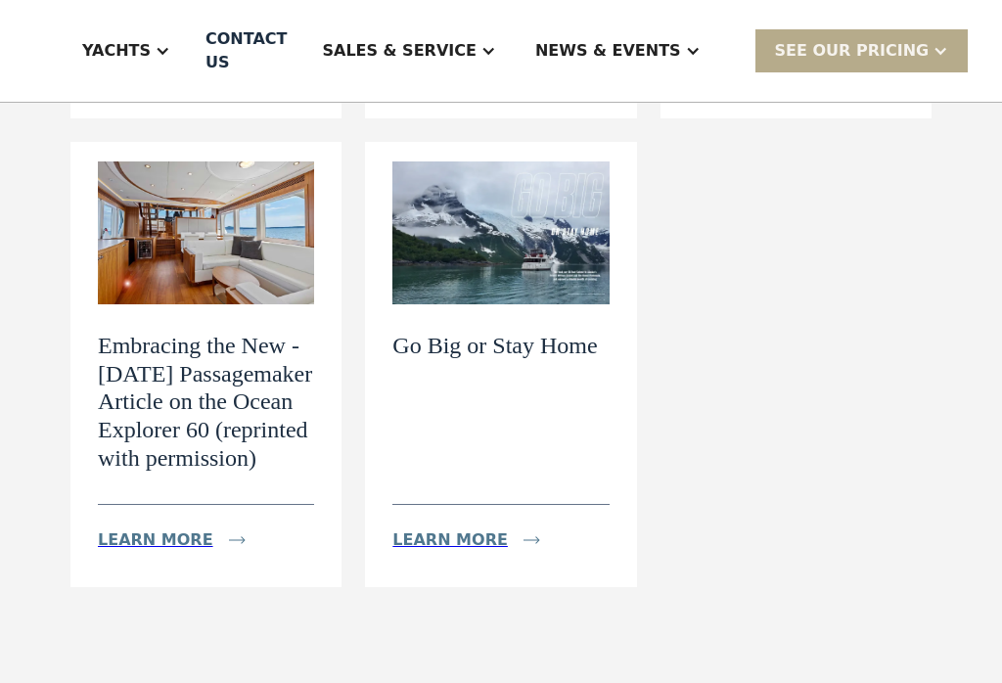
scroll to position [644, 0]
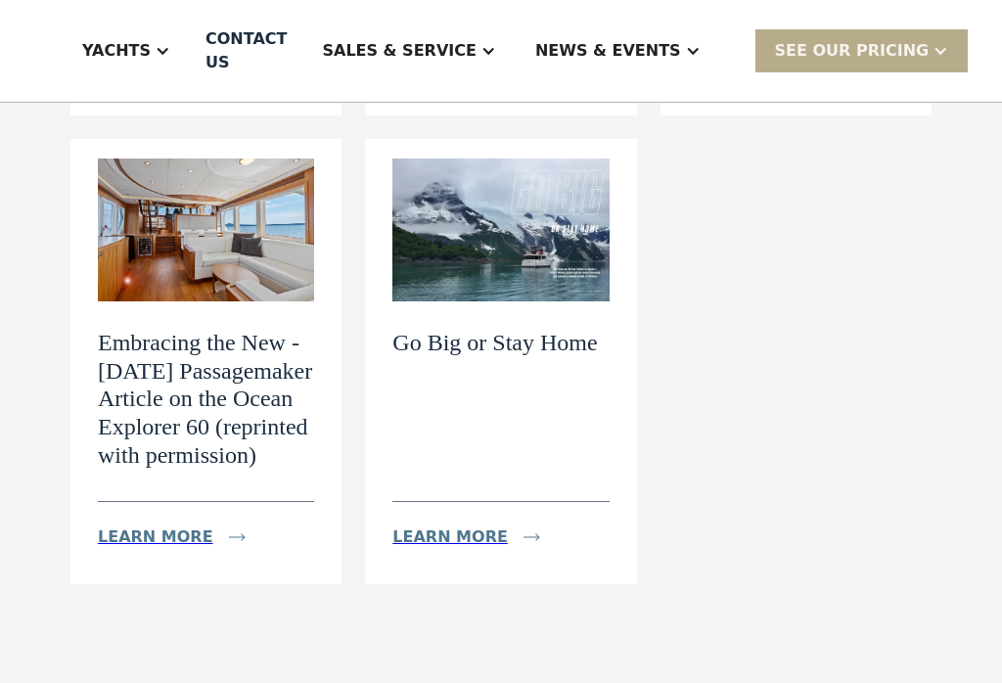
click at [572, 245] on img at bounding box center [500, 230] width 216 height 143
click at [561, 339] on h2 "Go Big or Stay Home" at bounding box center [494, 344] width 204 height 28
click at [476, 549] on div "Learn more" at bounding box center [449, 536] width 115 height 23
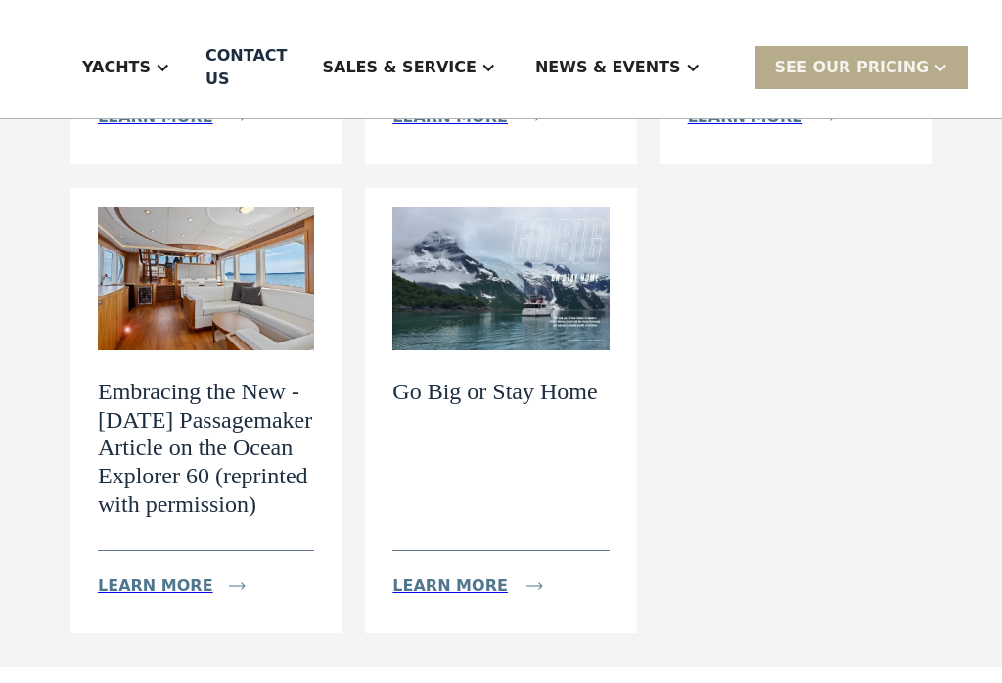
scroll to position [644, 0]
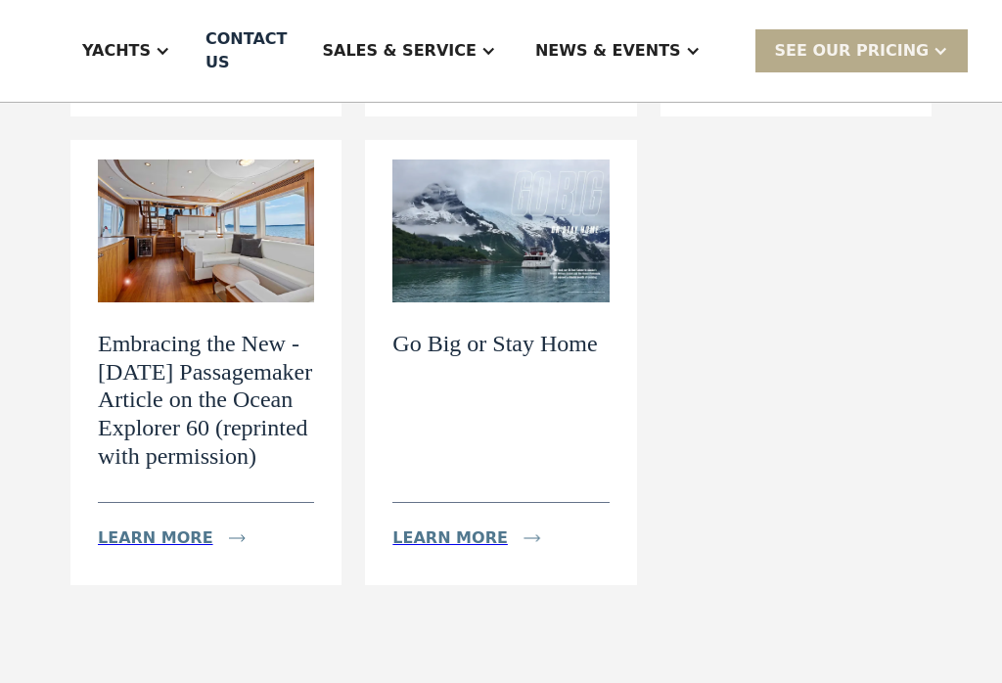
click at [271, 409] on h2 "Embracing the New - [DATE] Passagemaker Article on the Ocean Explorer 60 (repri…" at bounding box center [206, 400] width 216 height 141
click at [183, 550] on div "Learn more" at bounding box center [155, 537] width 115 height 23
